Goal: Information Seeking & Learning: Understand process/instructions

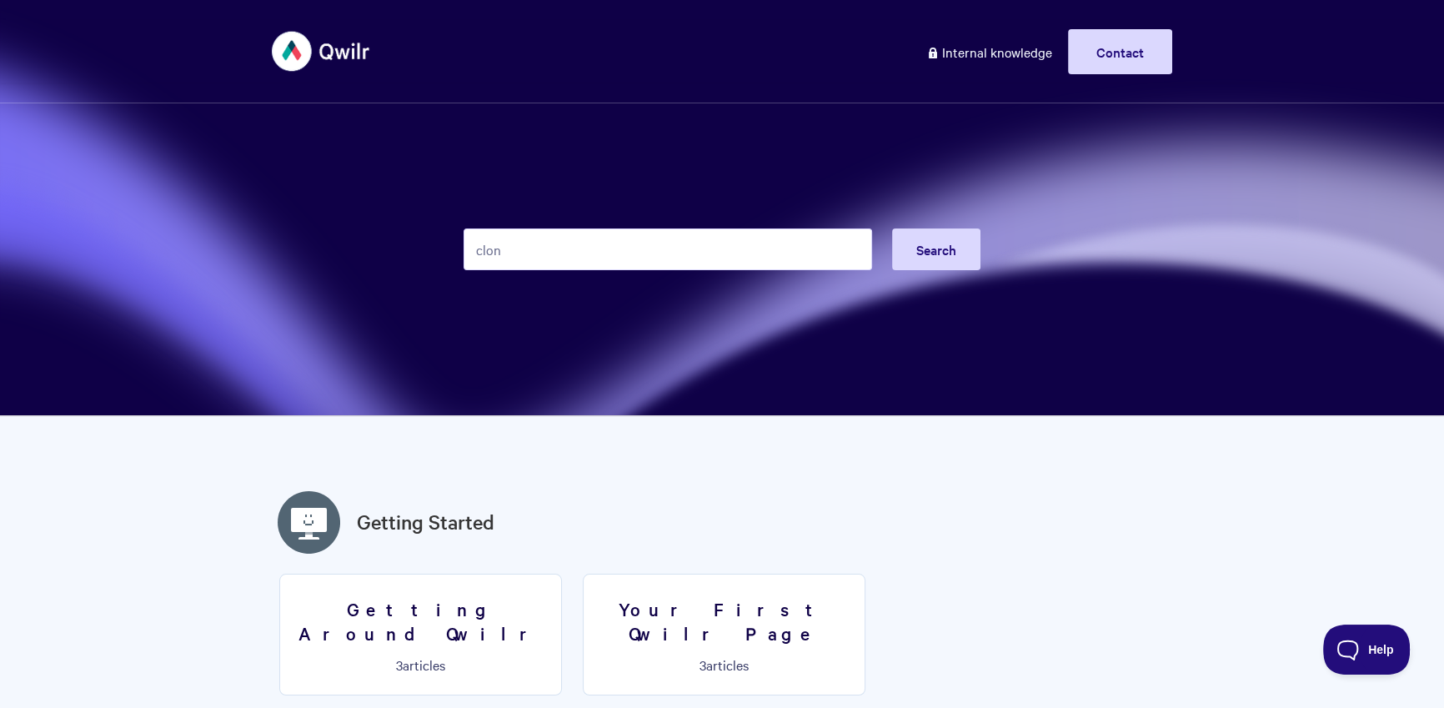
type input "clon"
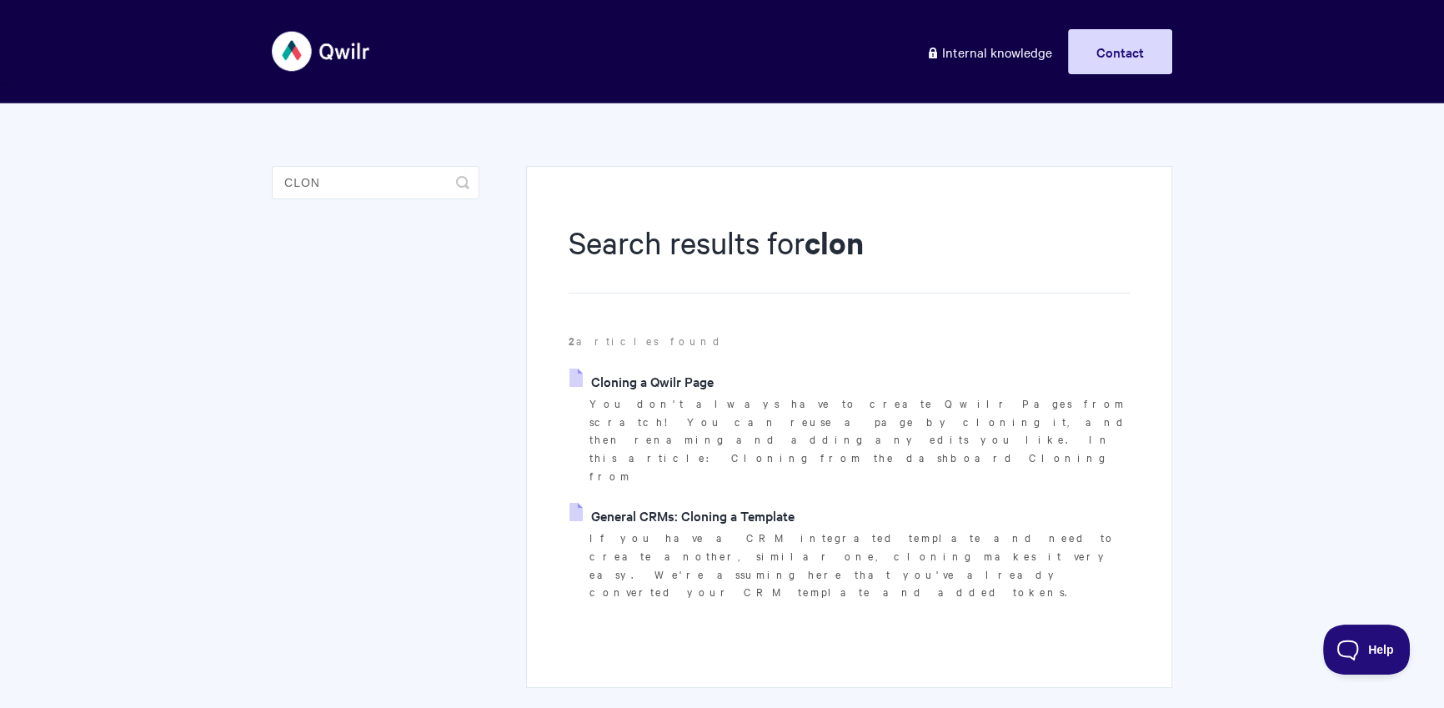
click at [730, 503] on link "General CRMs: Cloning a Template" at bounding box center [681, 515] width 225 height 25
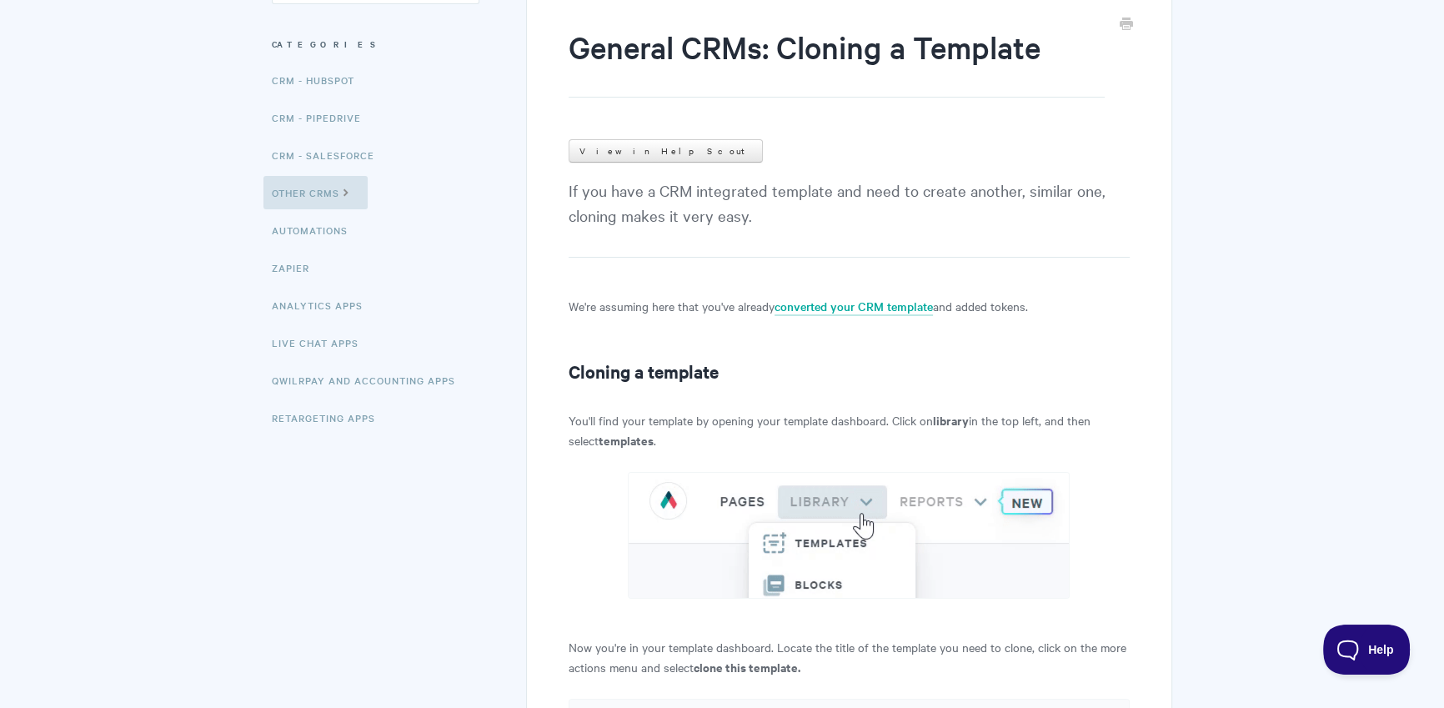
scroll to position [594, 0]
